Goal: Task Accomplishment & Management: Manage account settings

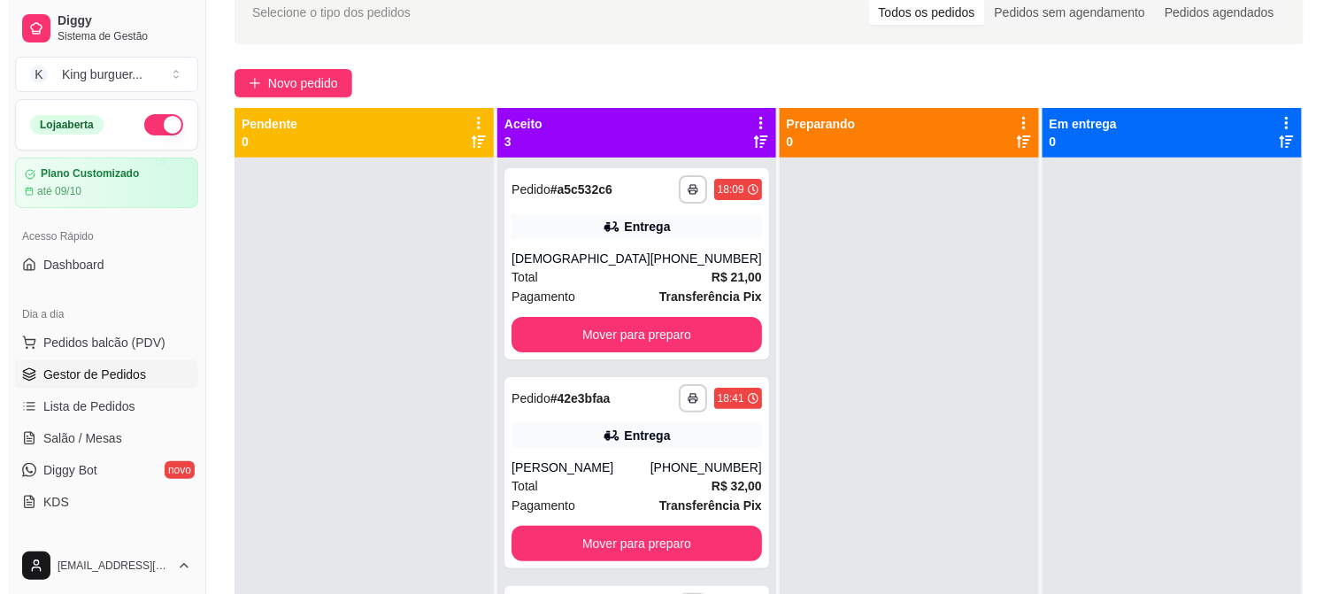
scroll to position [73, 0]
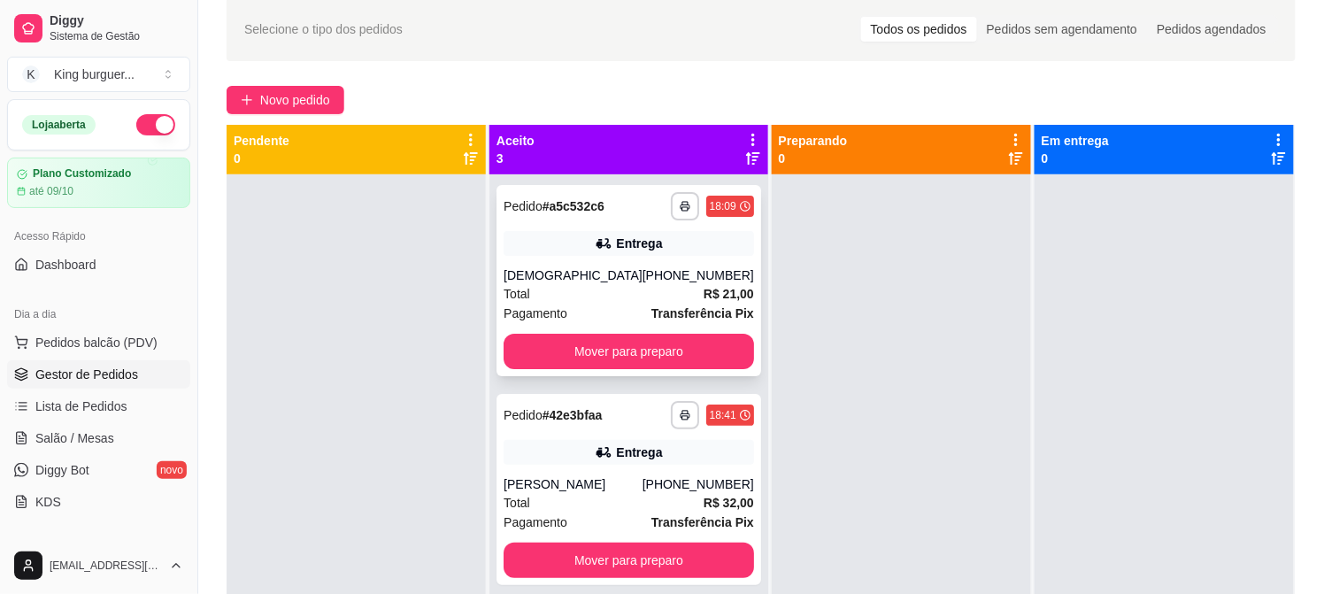
click at [621, 258] on div "**********" at bounding box center [628, 280] width 265 height 191
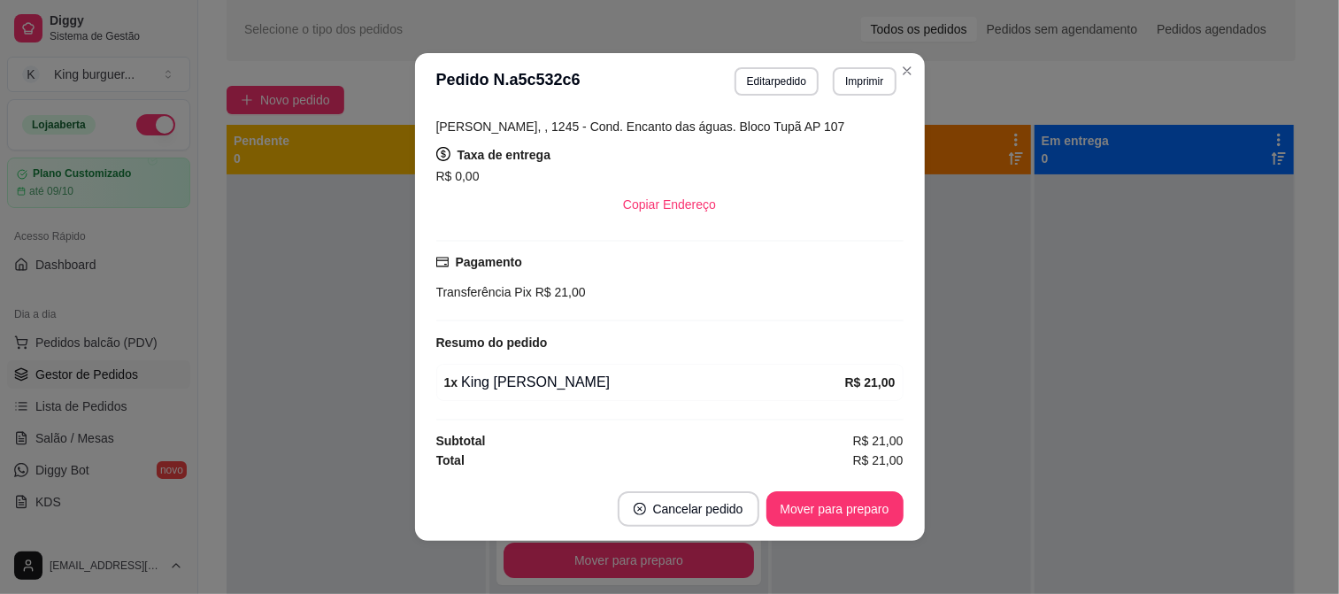
scroll to position [4, 0]
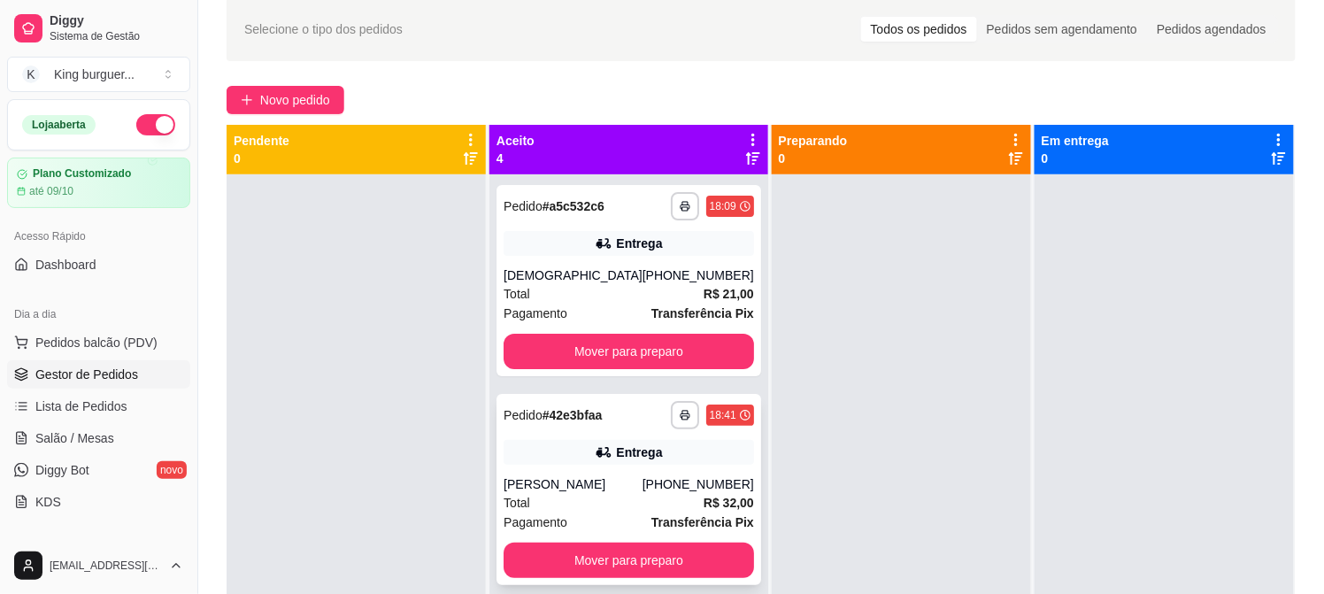
click at [553, 440] on div "Entrega" at bounding box center [629, 452] width 250 height 25
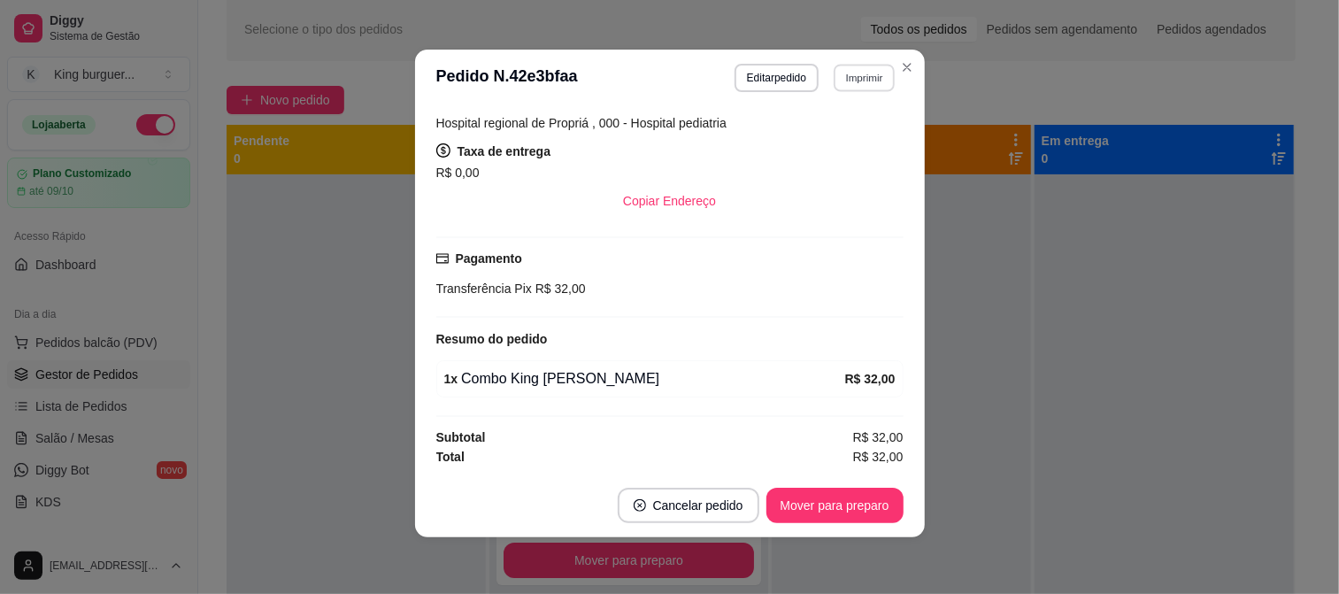
click at [869, 69] on button "Imprimir" at bounding box center [864, 77] width 61 height 27
click at [837, 147] on button "IMPRESSORA" at bounding box center [826, 141] width 128 height 28
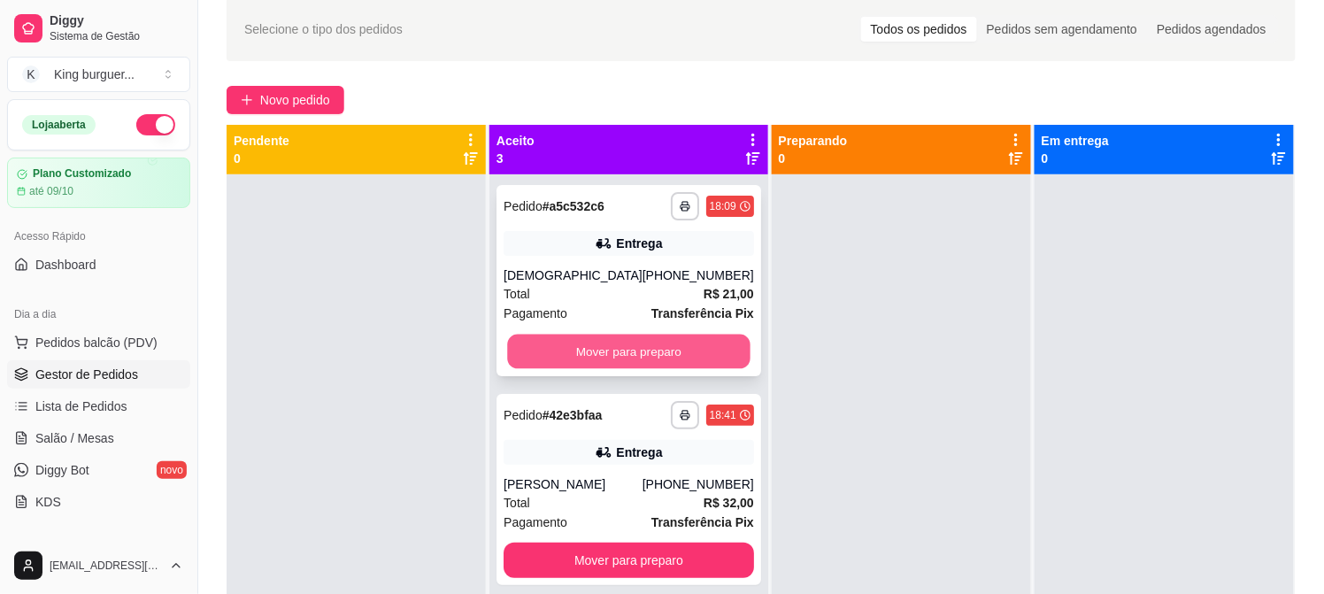
click at [702, 342] on button "Mover para preparo" at bounding box center [628, 351] width 242 height 35
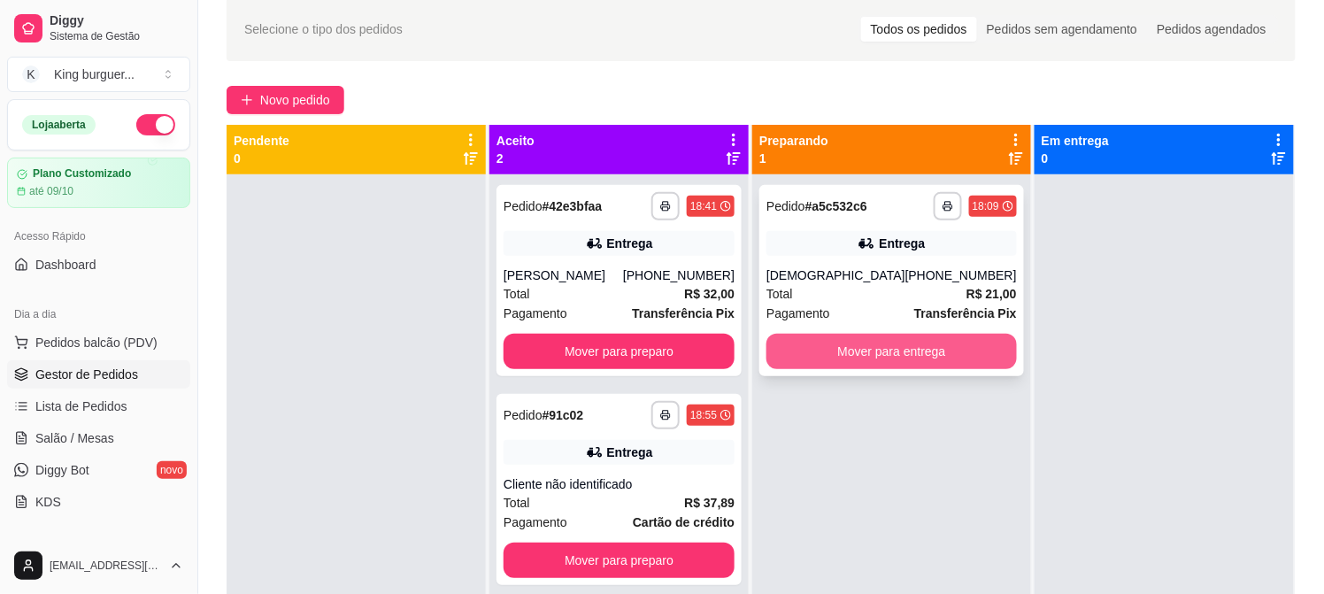
click at [823, 346] on button "Mover para entrega" at bounding box center [891, 351] width 250 height 35
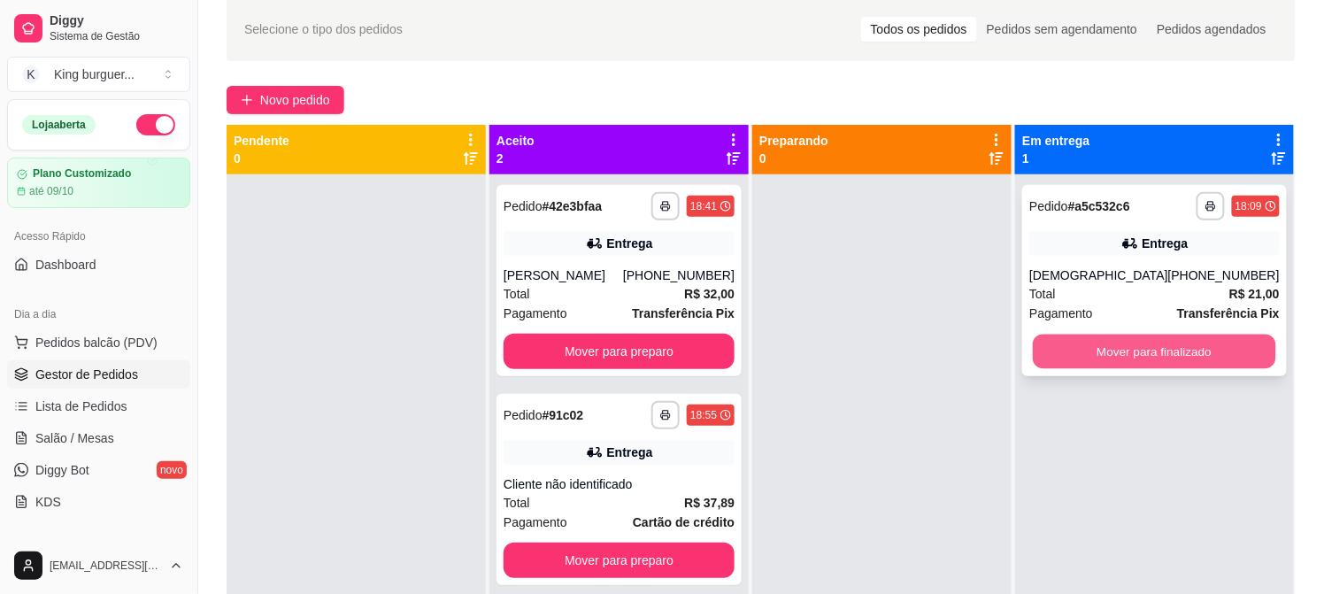
click at [1065, 349] on button "Mover para finalizado" at bounding box center [1155, 351] width 242 height 35
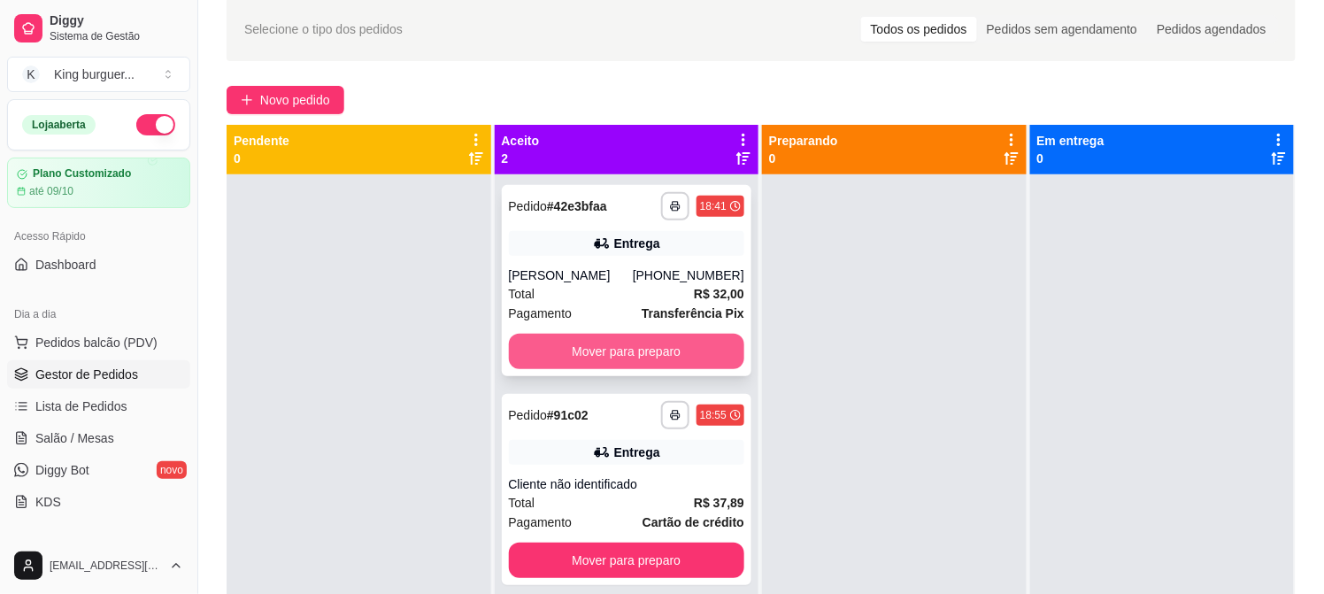
click at [718, 358] on button "Mover para preparo" at bounding box center [627, 351] width 236 height 35
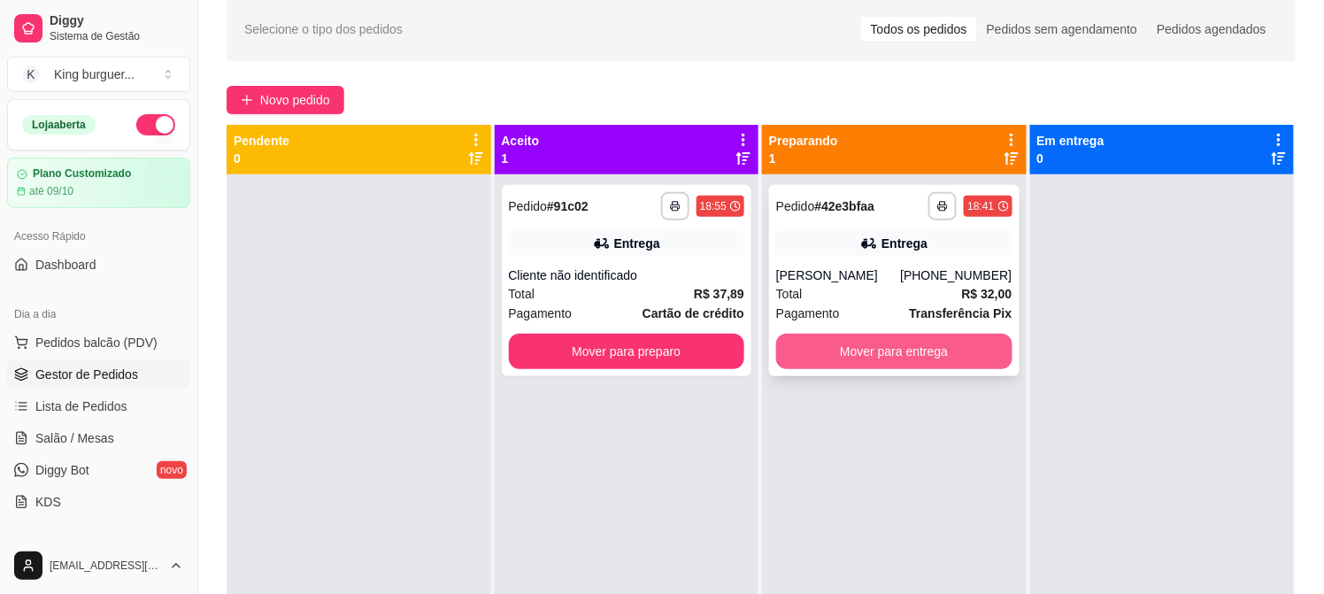
click at [855, 342] on button "Mover para entrega" at bounding box center [894, 351] width 236 height 35
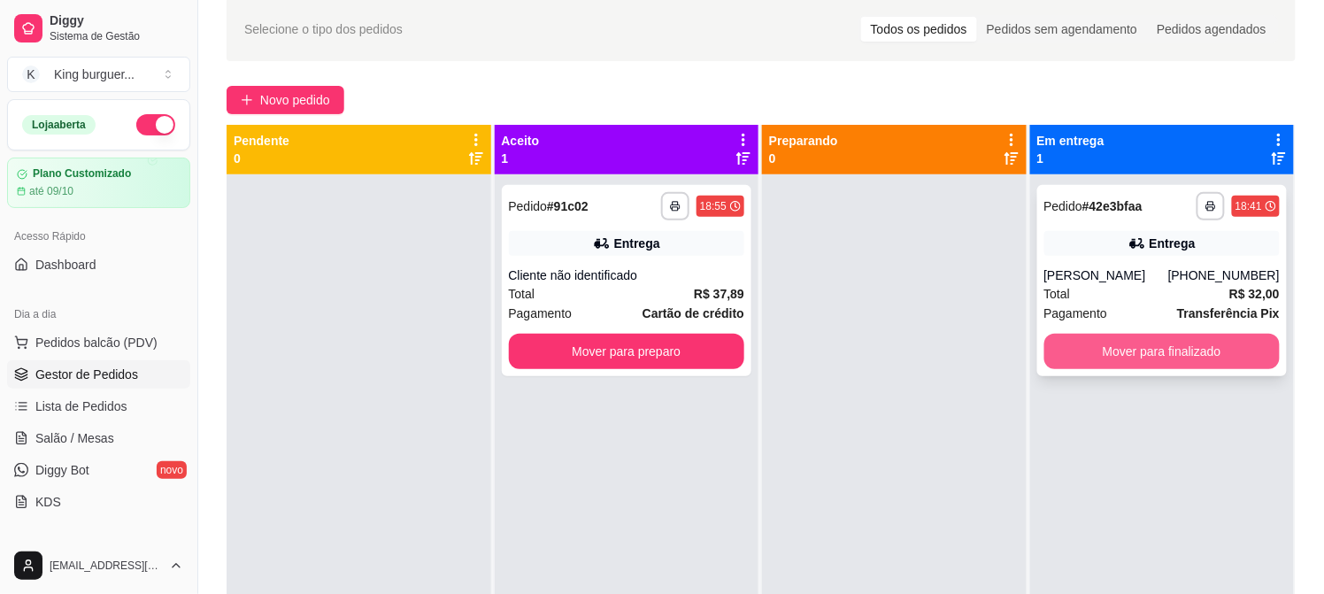
click at [1059, 343] on button "Mover para finalizado" at bounding box center [1162, 351] width 236 height 35
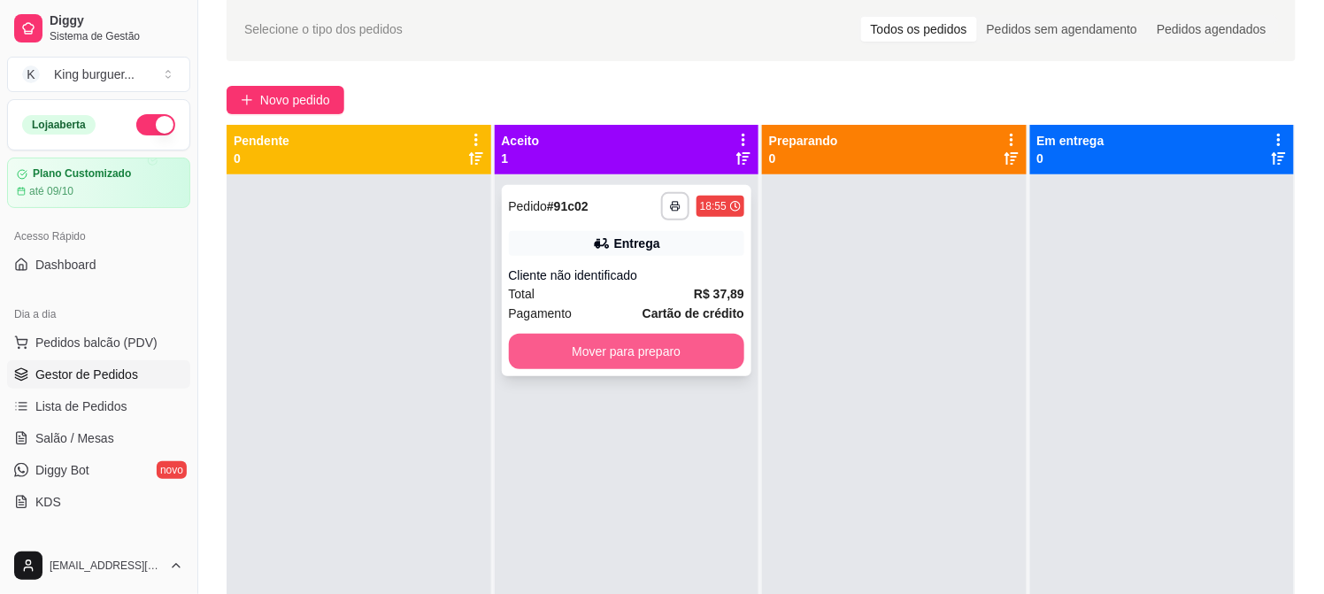
click at [688, 358] on button "Mover para preparo" at bounding box center [627, 351] width 236 height 35
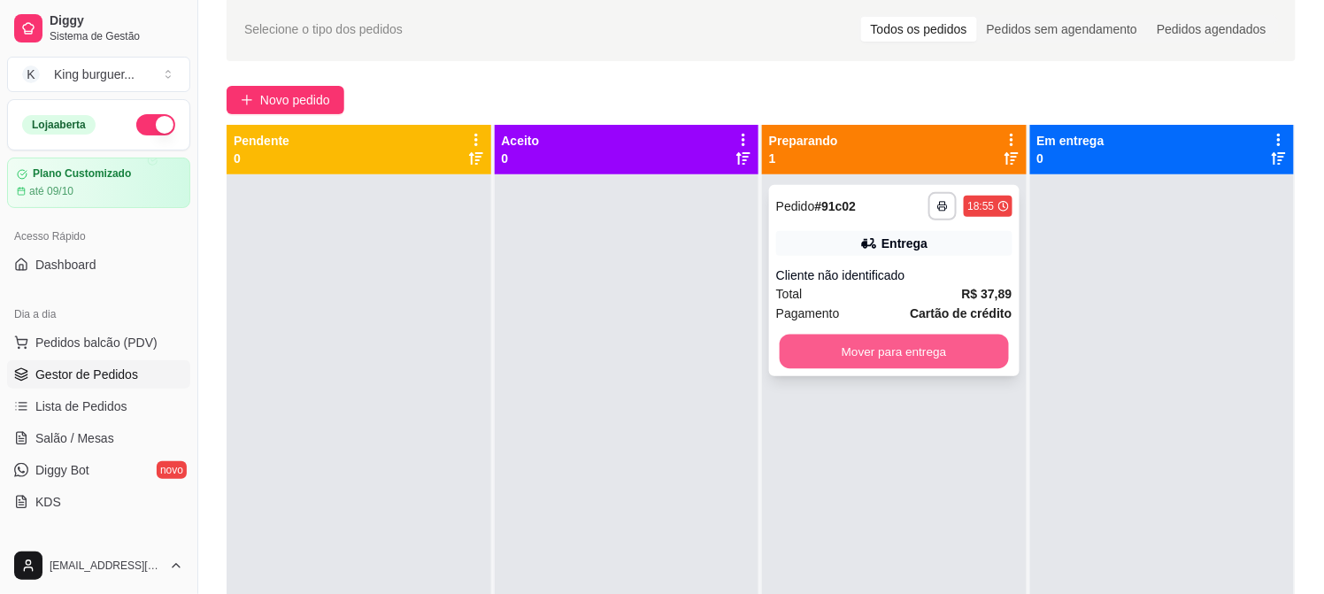
click at [891, 355] on button "Mover para entrega" at bounding box center [894, 351] width 229 height 35
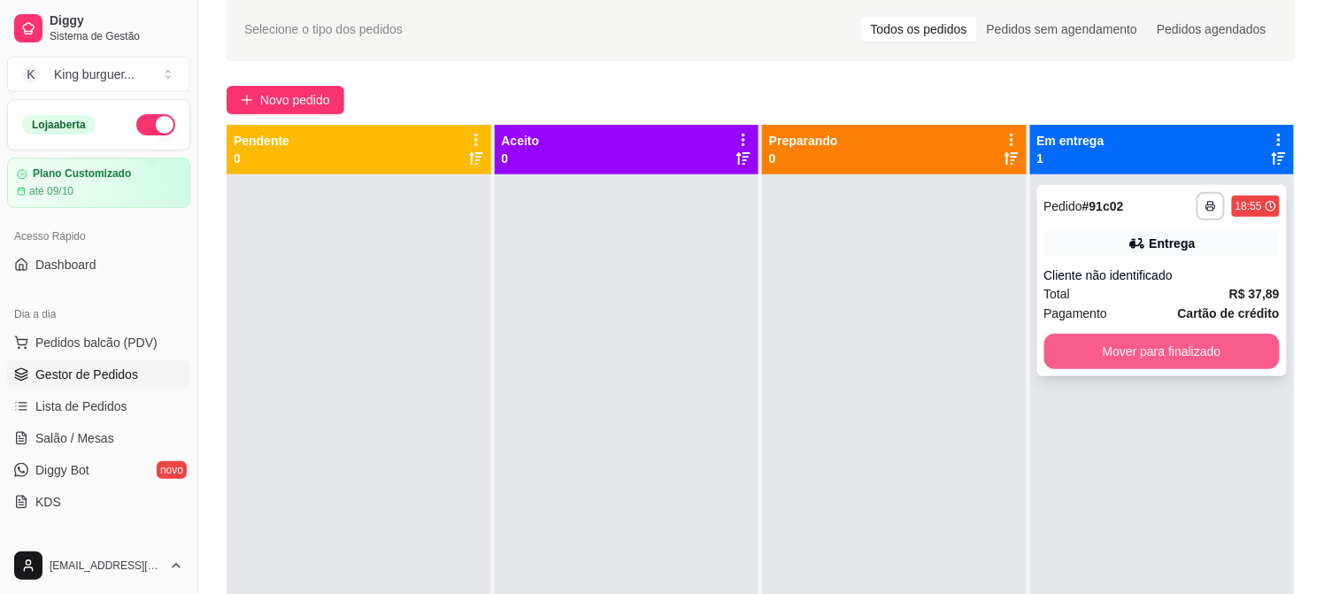
click at [1102, 348] on button "Mover para finalizado" at bounding box center [1162, 351] width 236 height 35
